Goal: Task Accomplishment & Management: Complete application form

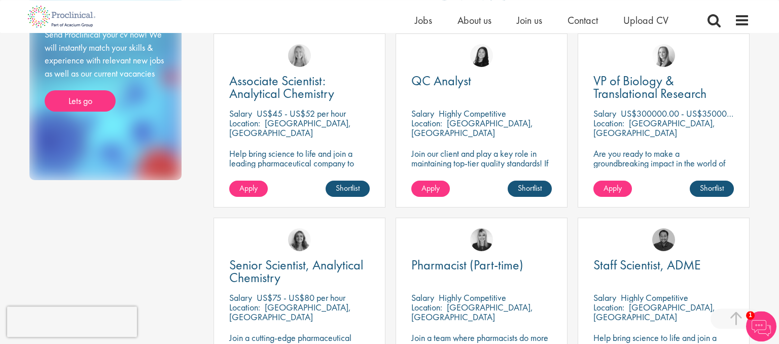
scroll to position [213, 0]
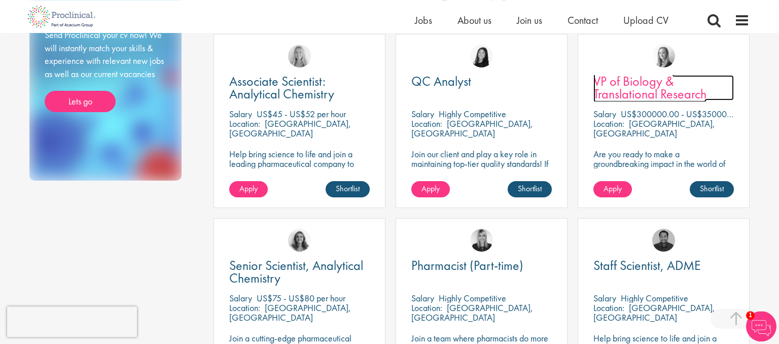
click at [660, 94] on span "VP of Biology & Translational Research" at bounding box center [649, 87] width 113 height 30
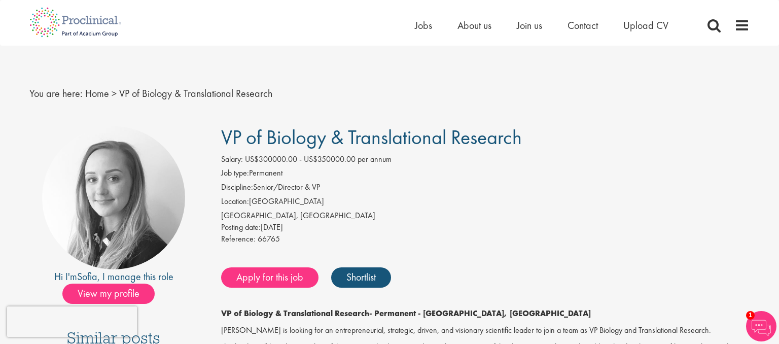
click at [434, 196] on li "Location: [GEOGRAPHIC_DATA]" at bounding box center [485, 203] width 529 height 14
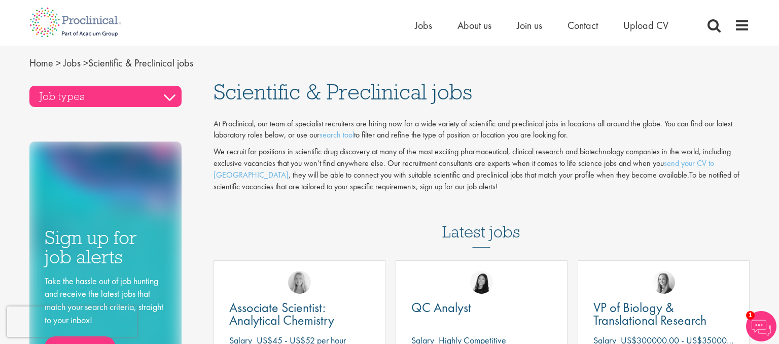
click at [165, 93] on h3 "Job types" at bounding box center [105, 96] width 152 height 21
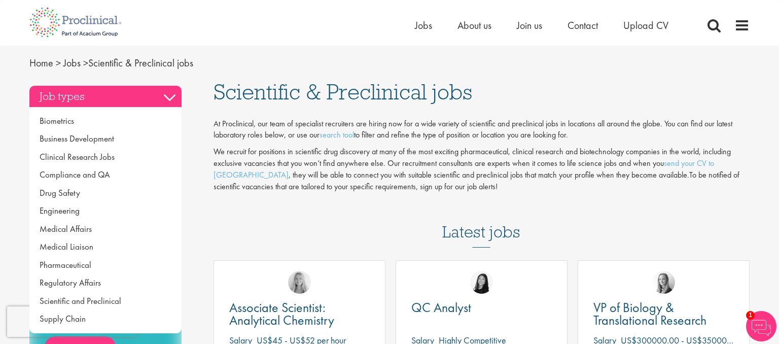
click at [165, 93] on h3 "Job types" at bounding box center [105, 96] width 152 height 21
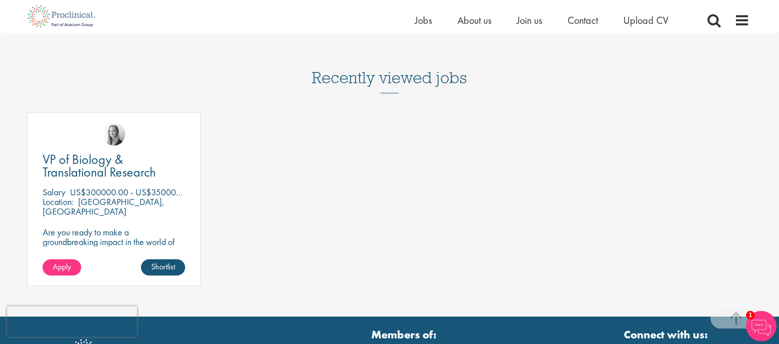
scroll to position [1490, 0]
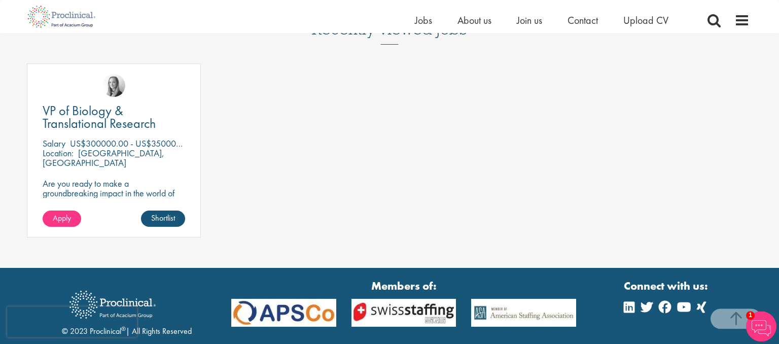
click at [139, 142] on p "US$300000.00 - US$350000.00 per annum" at bounding box center [151, 143] width 162 height 12
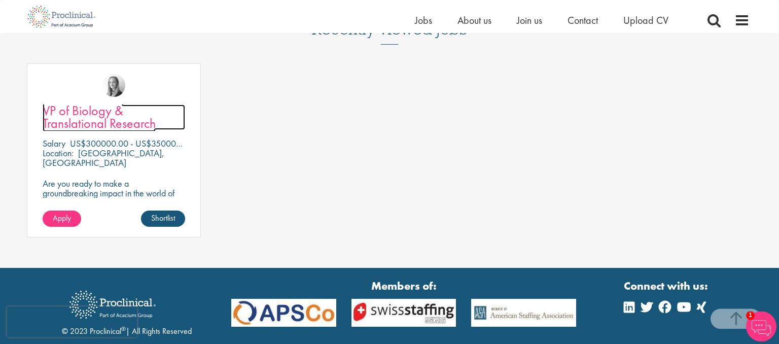
click at [93, 117] on span "VP of Biology & Translational Research" at bounding box center [99, 117] width 113 height 30
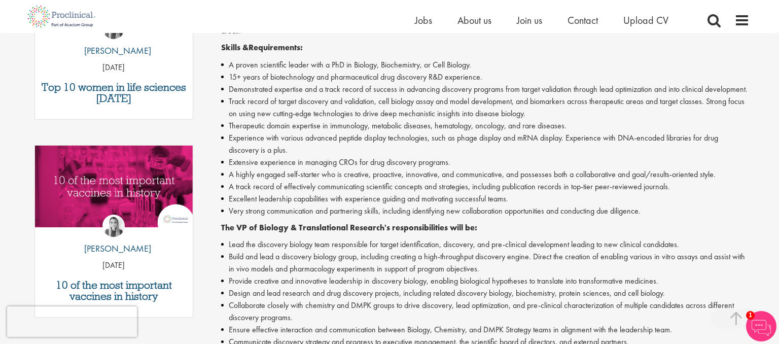
scroll to position [395, 0]
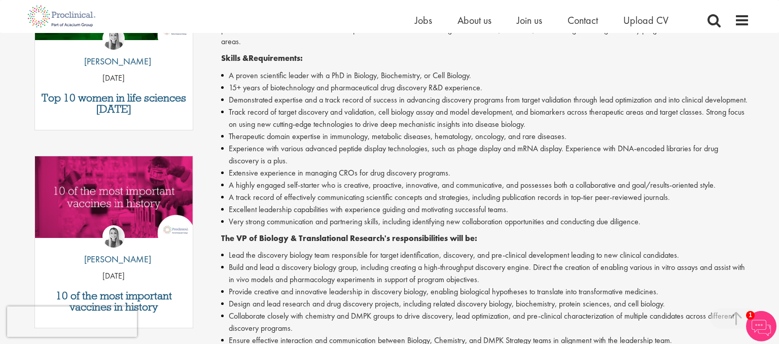
click at [408, 83] on li "15+ years of biotechnology and pharmaceutical drug discovery R&D experience." at bounding box center [485, 88] width 529 height 12
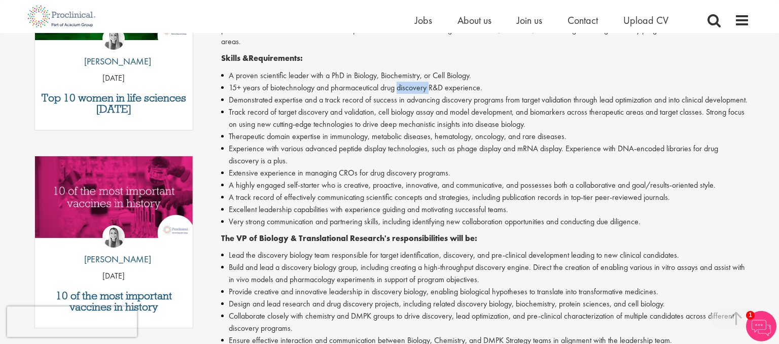
click at [408, 83] on li "15+ years of biotechnology and pharmaceutical drug discovery R&D experience." at bounding box center [485, 88] width 529 height 12
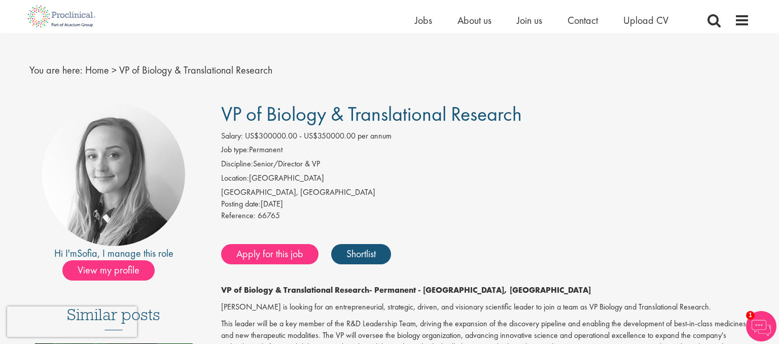
scroll to position [0, 0]
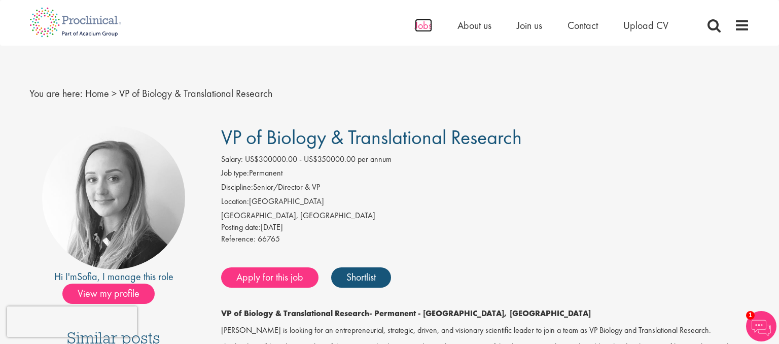
click at [419, 28] on span "Jobs" at bounding box center [423, 25] width 17 height 13
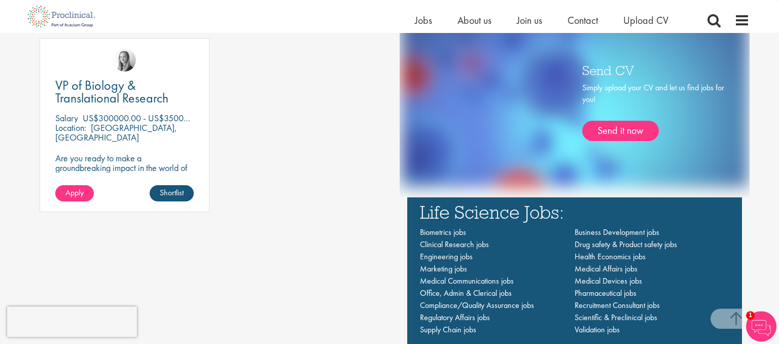
scroll to position [609, 0]
click at [631, 132] on link "Send it now" at bounding box center [620, 130] width 77 height 20
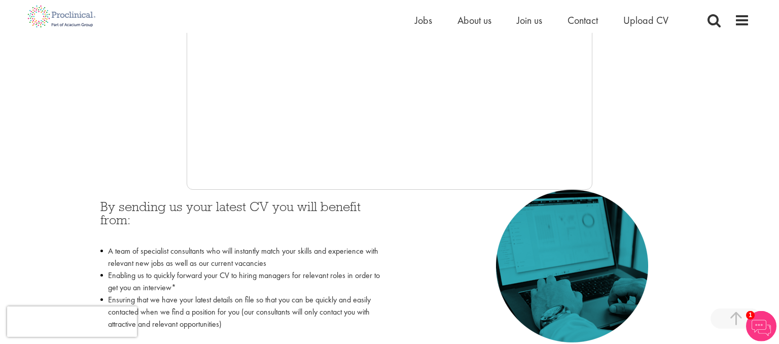
scroll to position [319, 0]
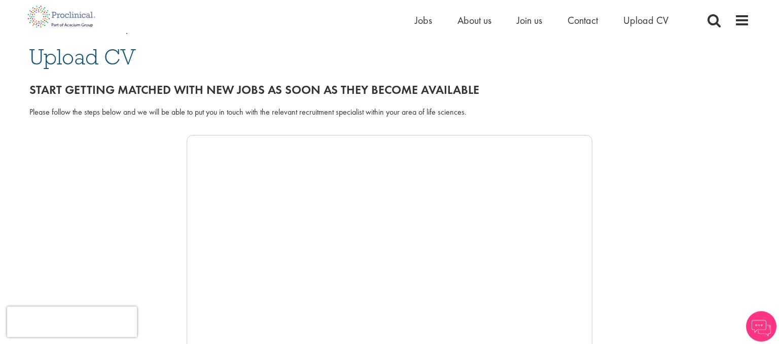
scroll to position [109, 0]
